Goal: Find specific page/section

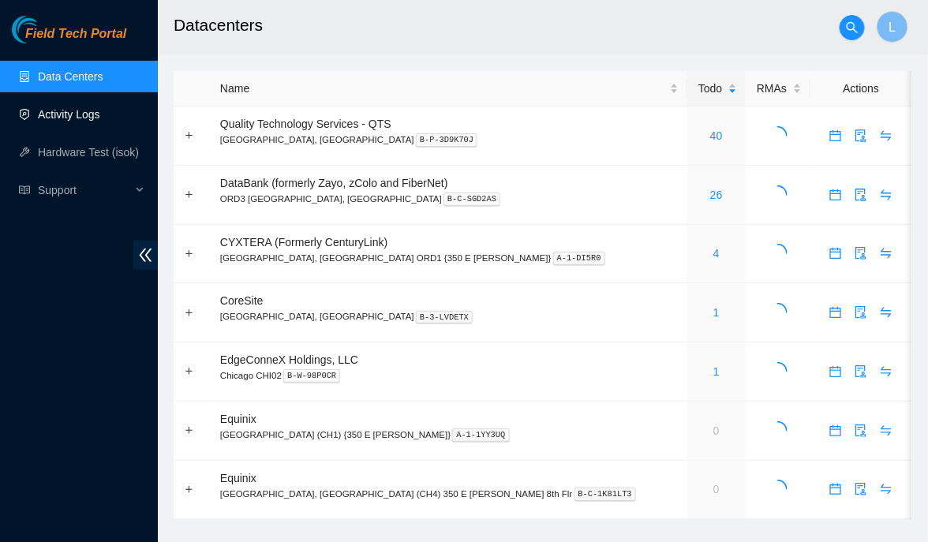
click at [66, 121] on link "Activity Logs" at bounding box center [69, 114] width 62 height 13
